Goal: Check status: Check status

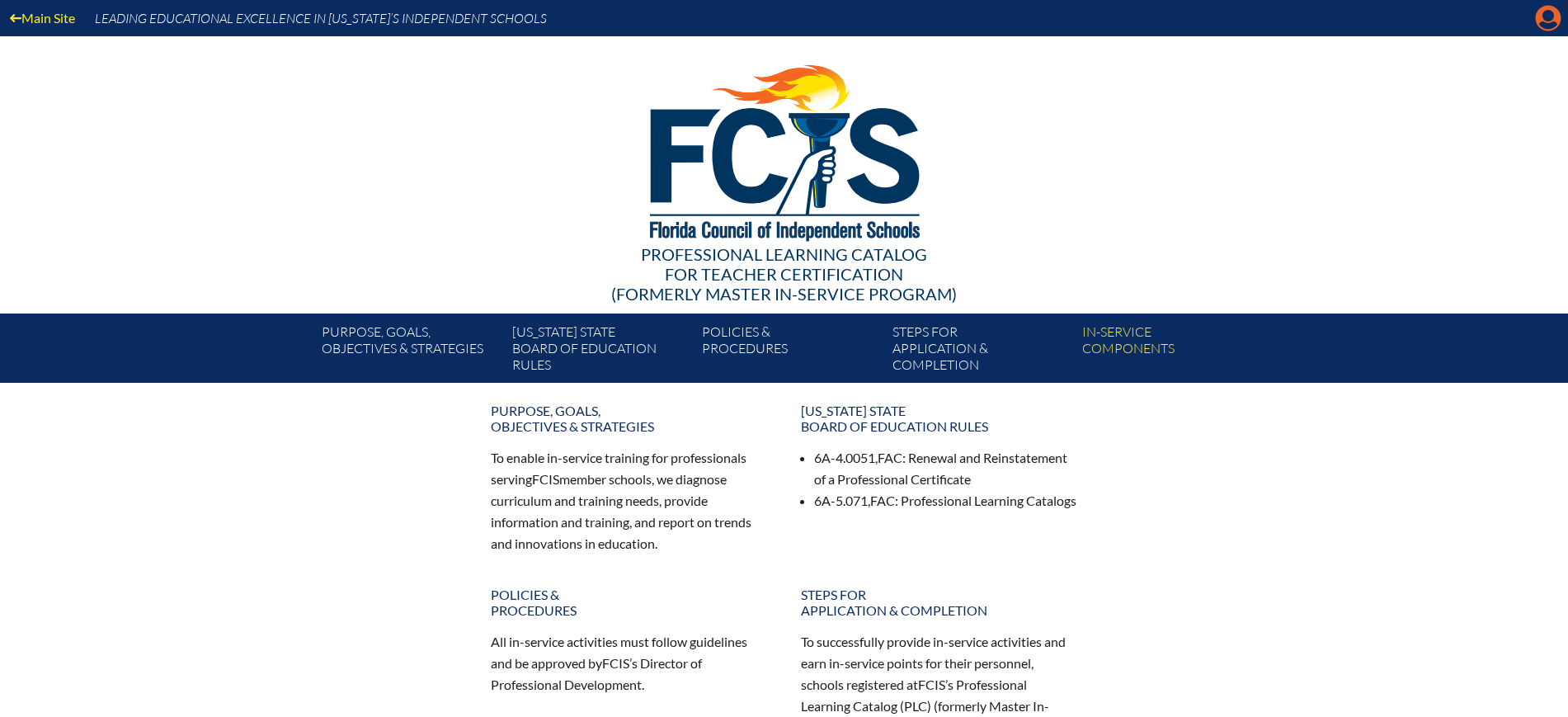
click at [1547, 20] on icon "Manage Account" at bounding box center [1548, 18] width 27 height 27
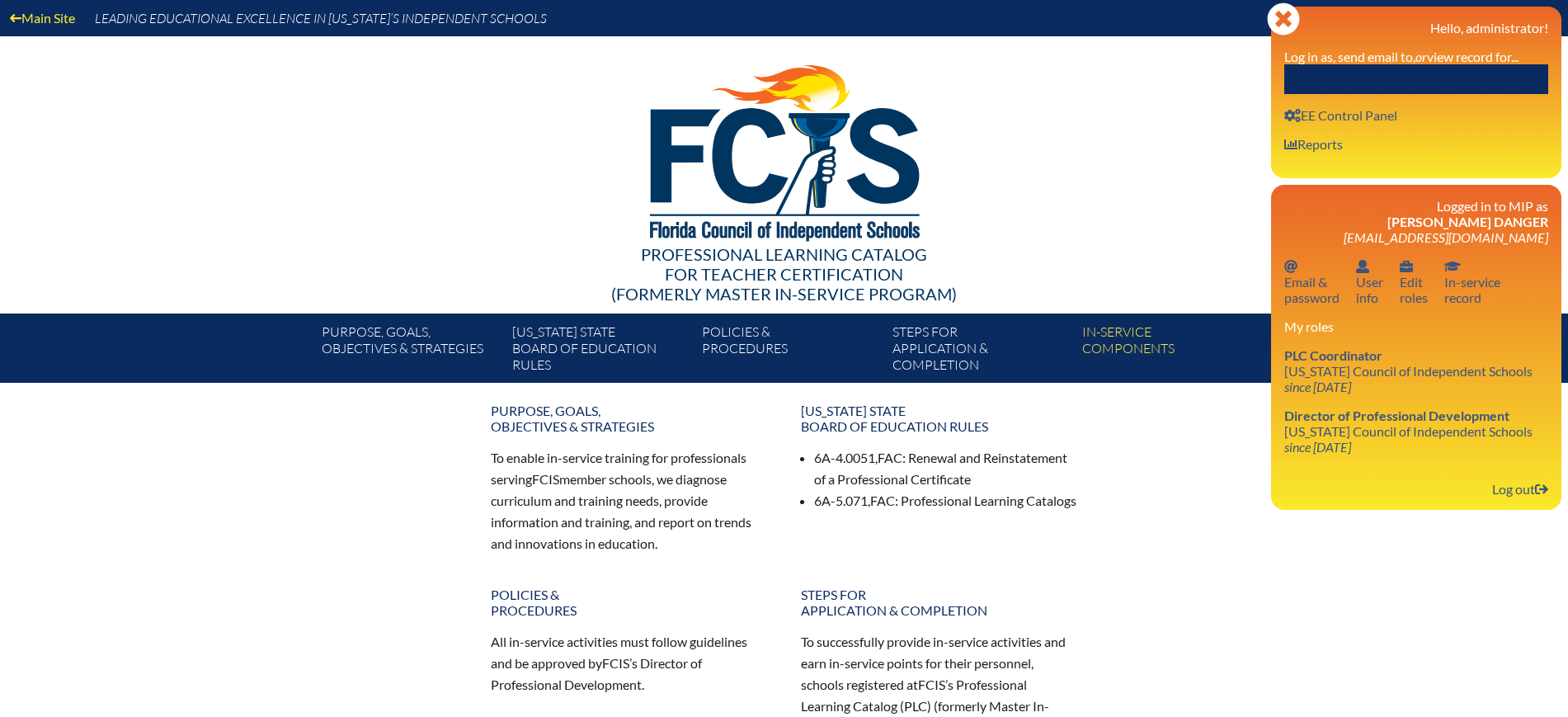
click at [1467, 75] on input "text" at bounding box center [1415, 78] width 263 height 30
paste input "[PERSON_NAME]"
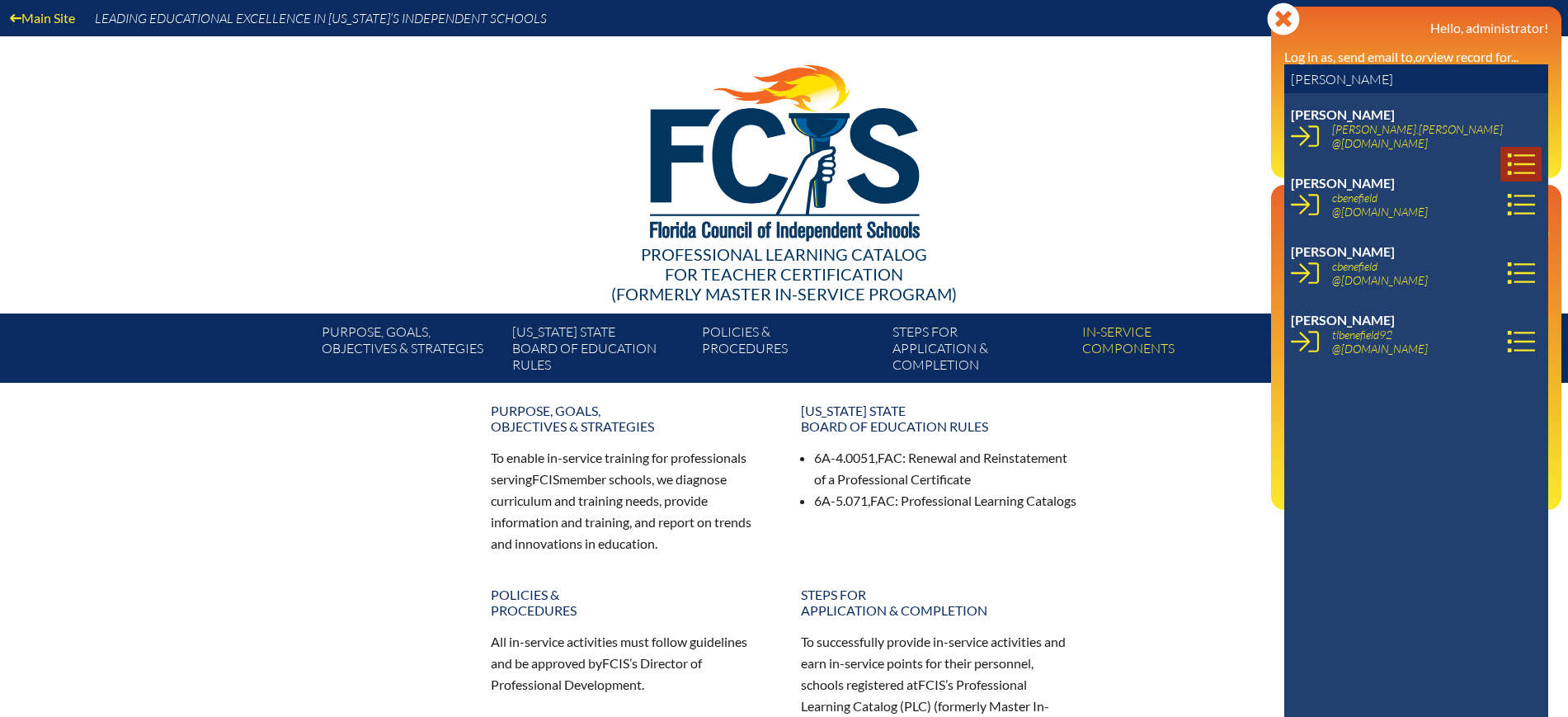
type input "[PERSON_NAME]"
click at [1507, 150] on icon at bounding box center [1520, 163] width 28 height 28
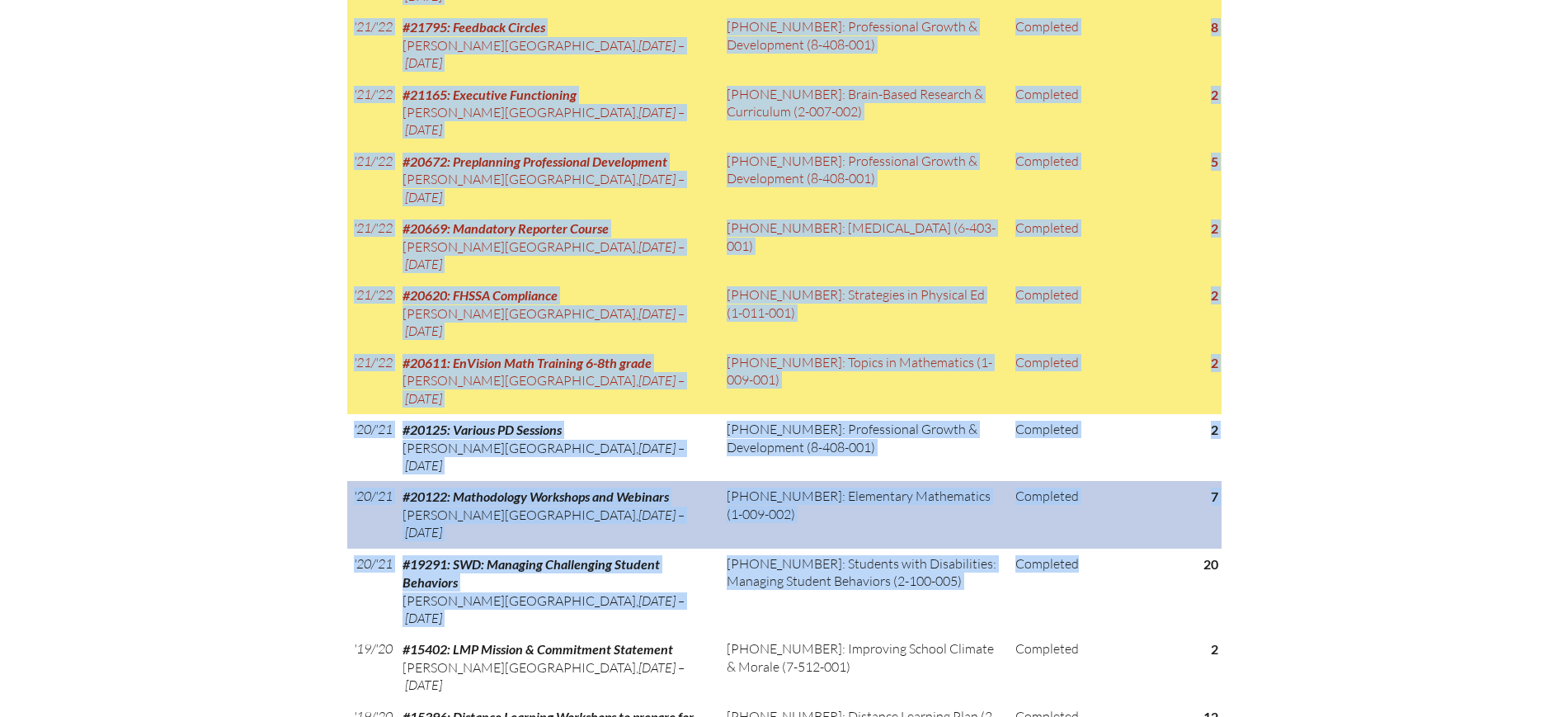
scroll to position [1959, 0]
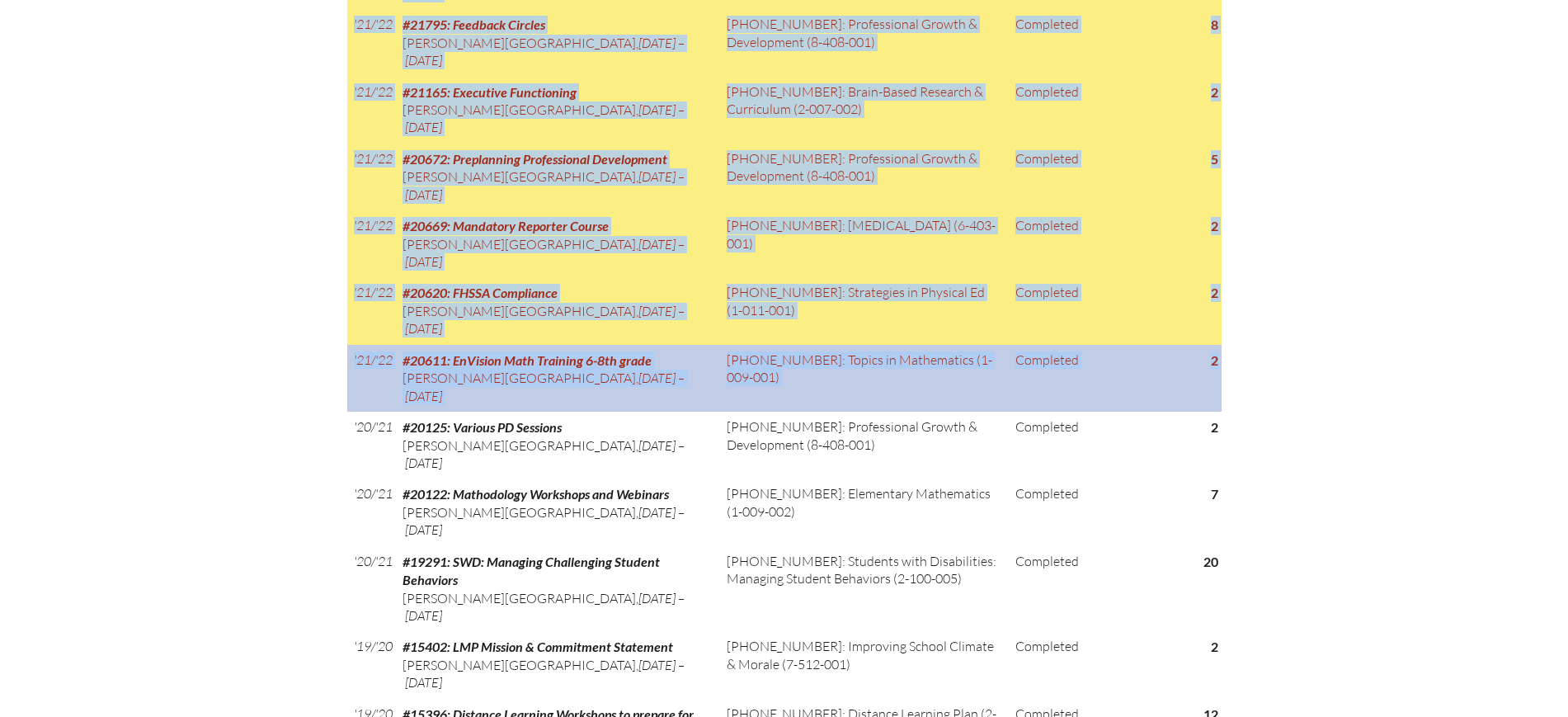
drag, startPoint x: 347, startPoint y: 205, endPoint x: 1216, endPoint y: 332, distance: 878.2
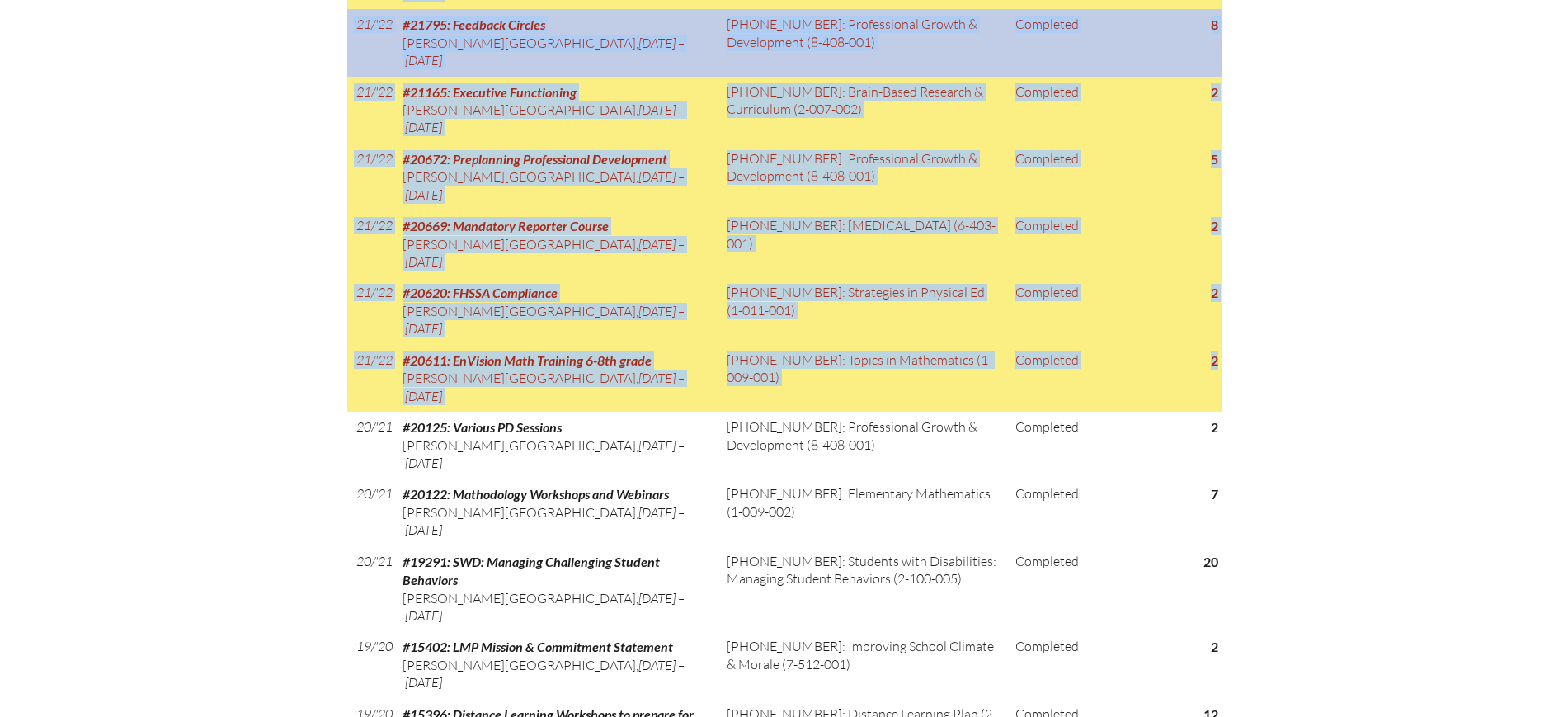
copy div "Loremips Dol Sitametc Adipi el Seddoeiusmodt Incidi Utlabo Etdolorema Aliquaeni…"
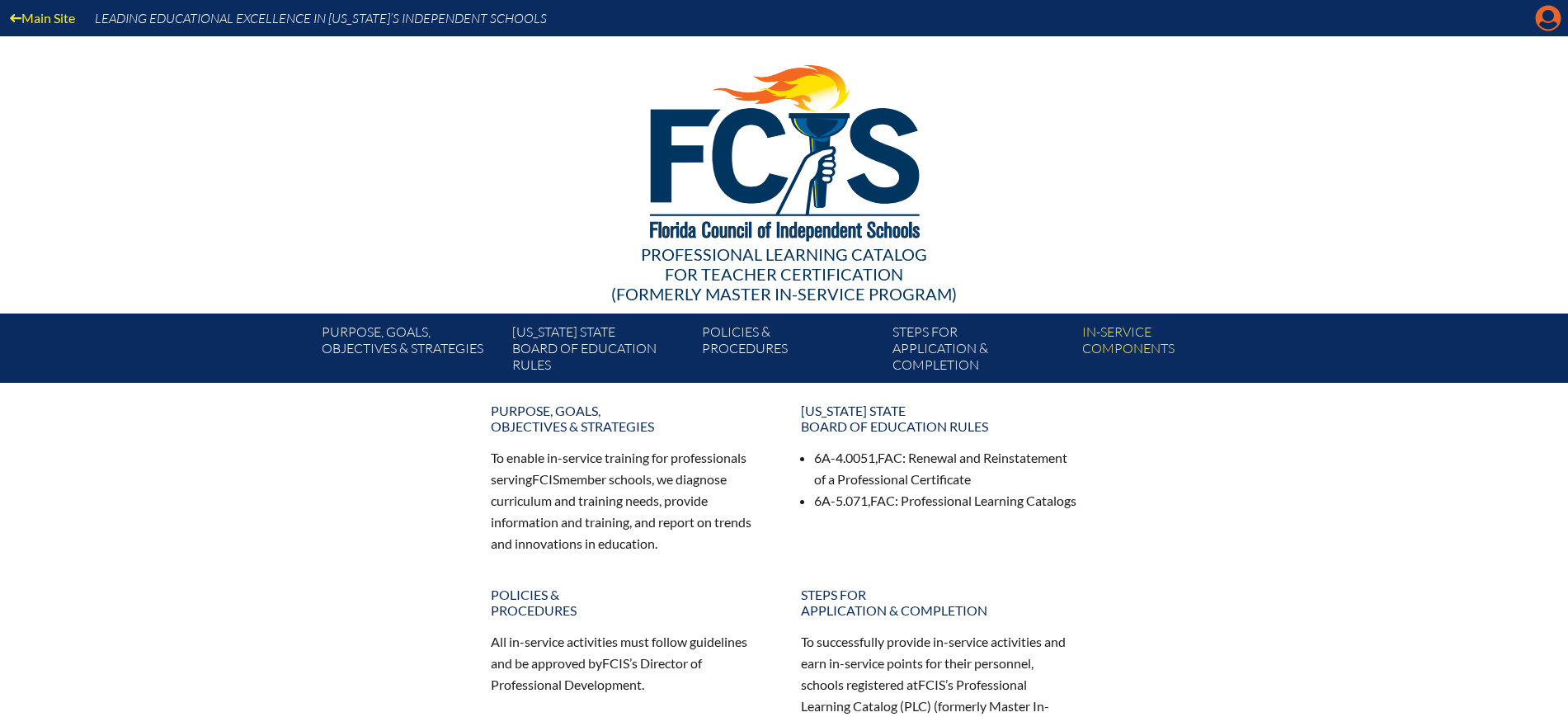
click at [1541, 20] on icon at bounding box center [1548, 18] width 26 height 26
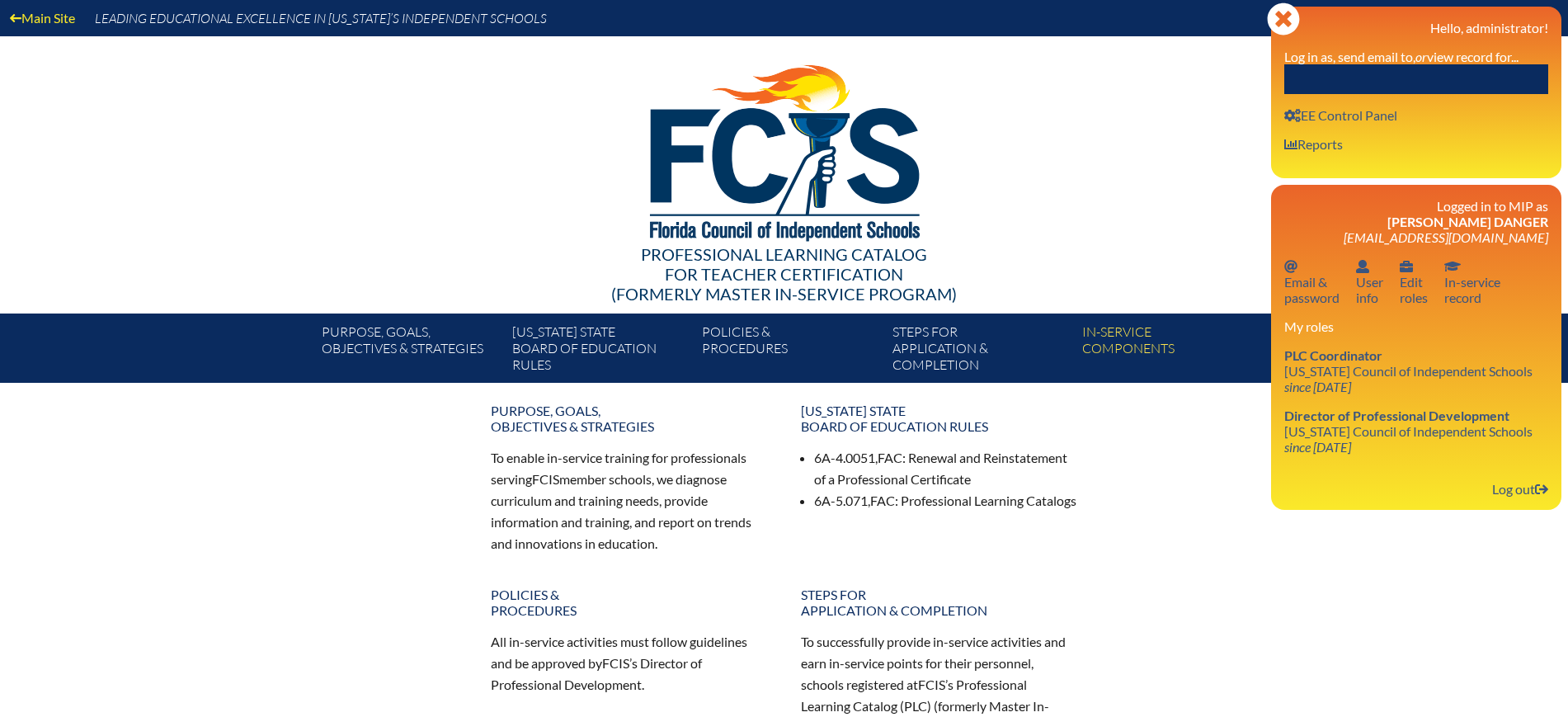
click at [1474, 74] on input "text" at bounding box center [1415, 78] width 263 height 30
paste input "[PERSON_NAME]"
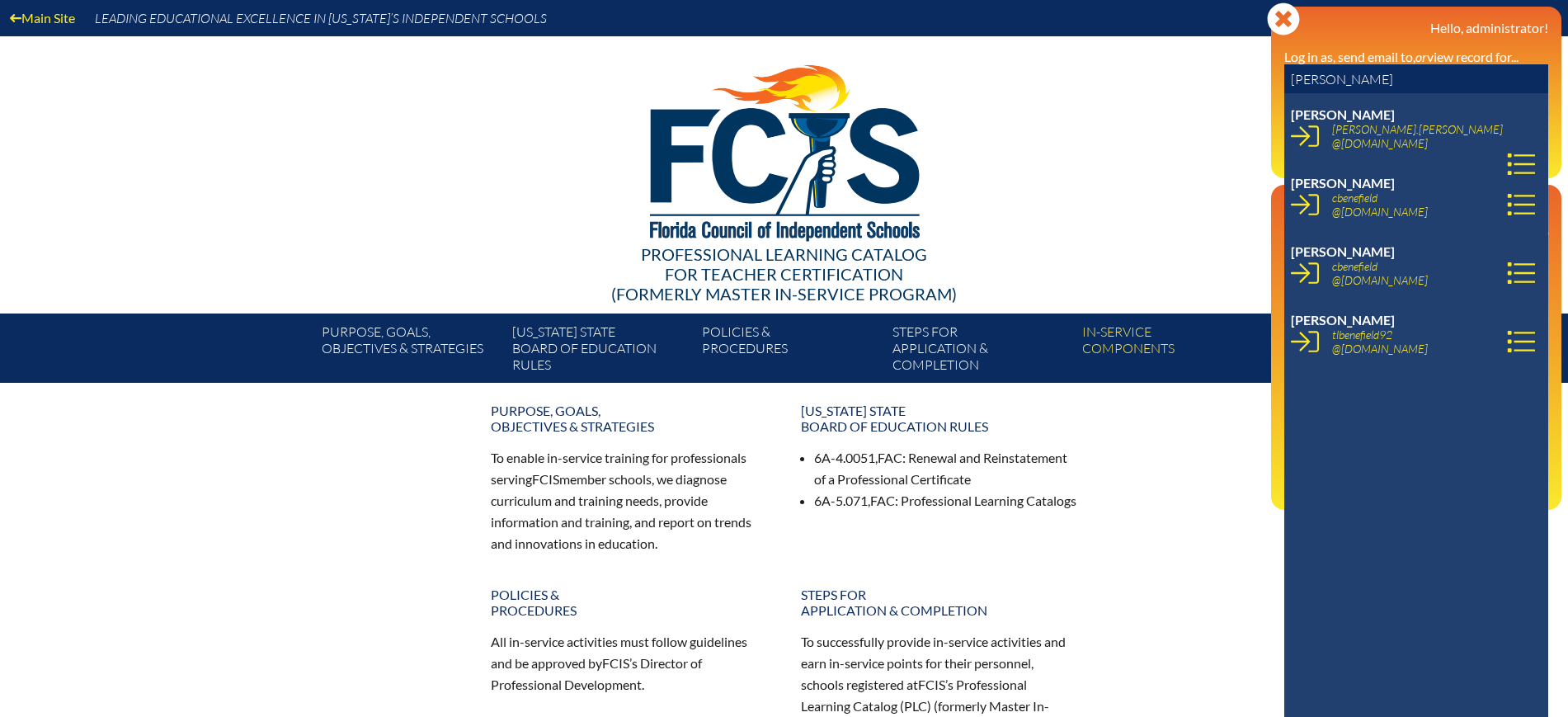
type input "[PERSON_NAME]"
